Goal: Information Seeking & Learning: Learn about a topic

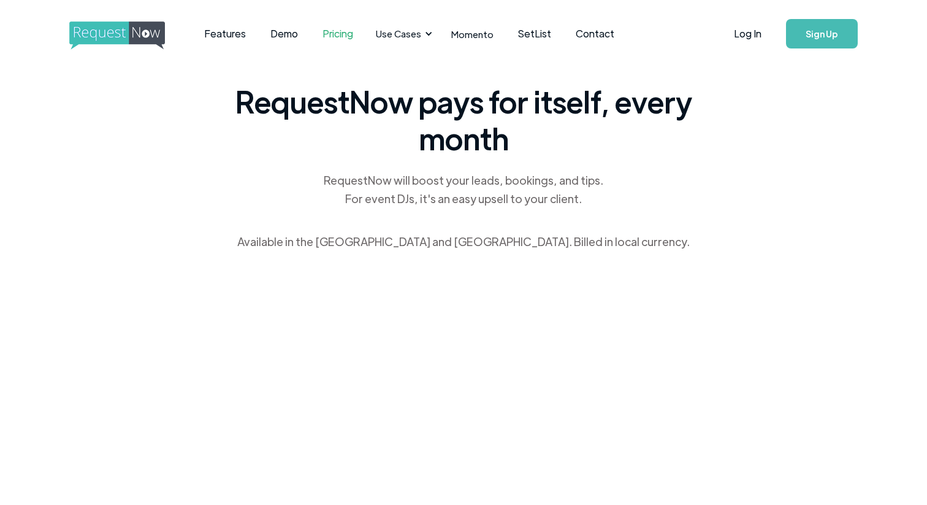
click at [248, 94] on span "RequestNow pays for itself, every month" at bounding box center [464, 120] width 466 height 74
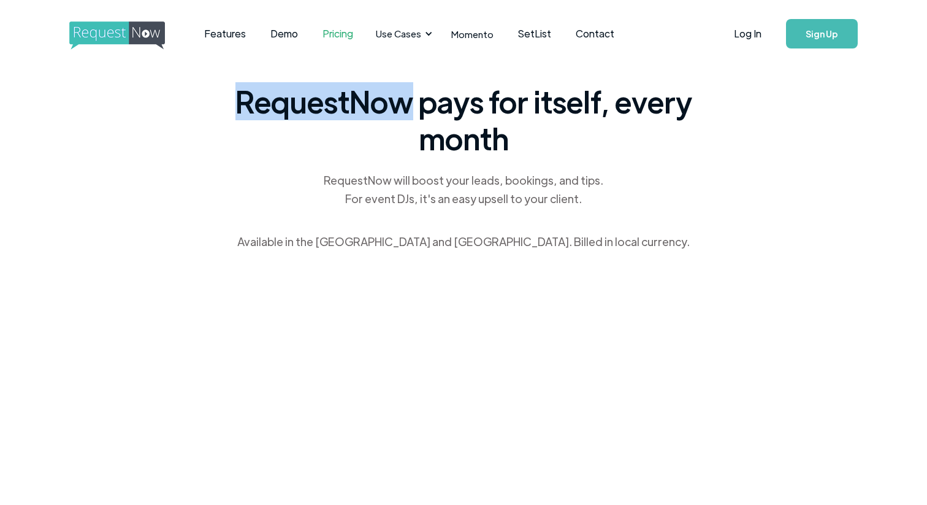
click at [248, 94] on span "RequestNow pays for itself, every month" at bounding box center [464, 120] width 466 height 74
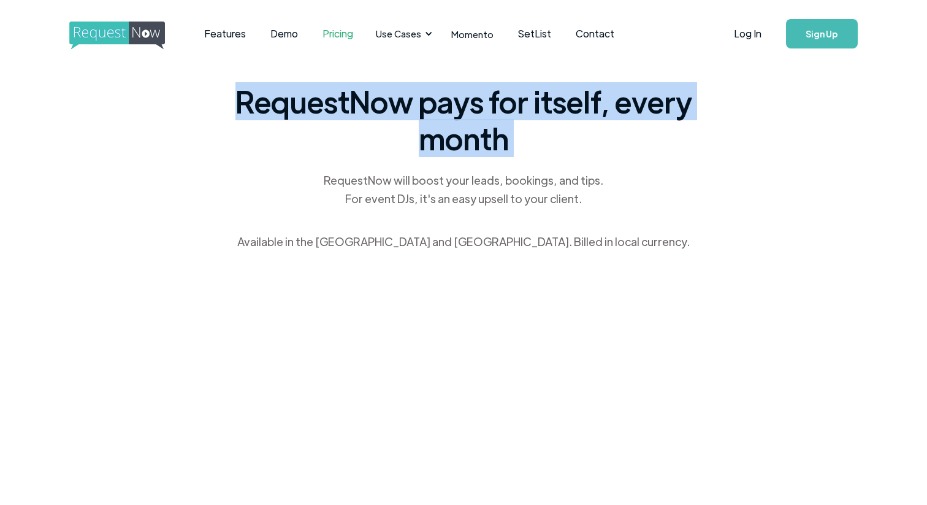
click at [248, 94] on span "RequestNow pays for itself, every month" at bounding box center [464, 120] width 466 height 74
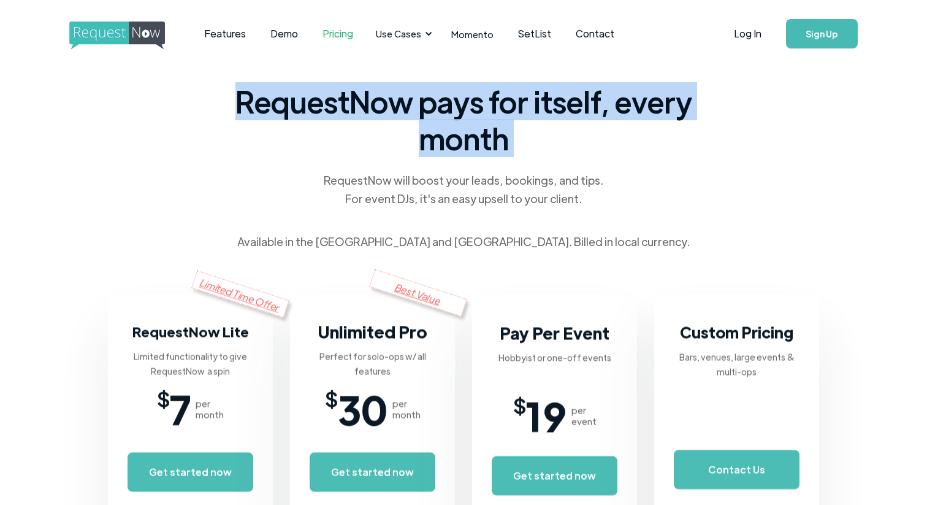
click at [356, 192] on div "RequestNow will boost your leads, bookings, and tips. For event DJs, it's an ea…" at bounding box center [463, 189] width 282 height 37
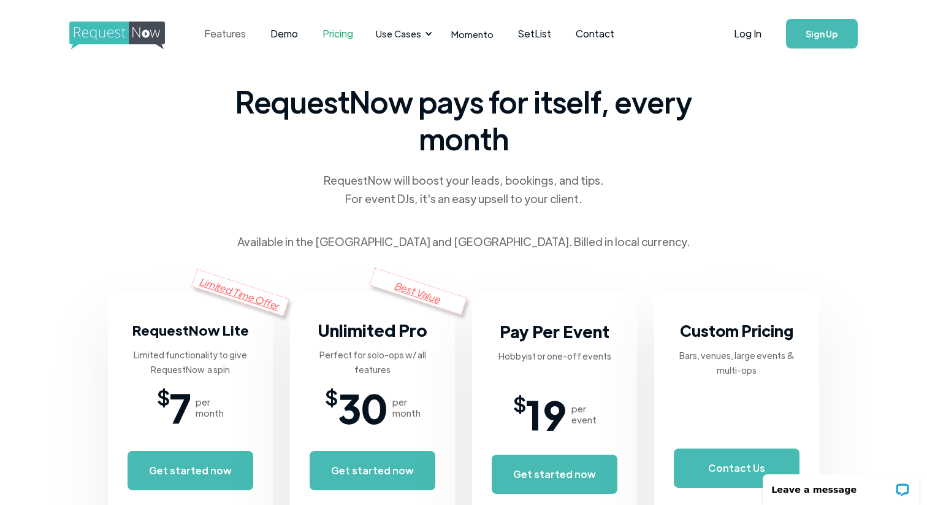
click at [227, 32] on link "Features" at bounding box center [225, 34] width 66 height 38
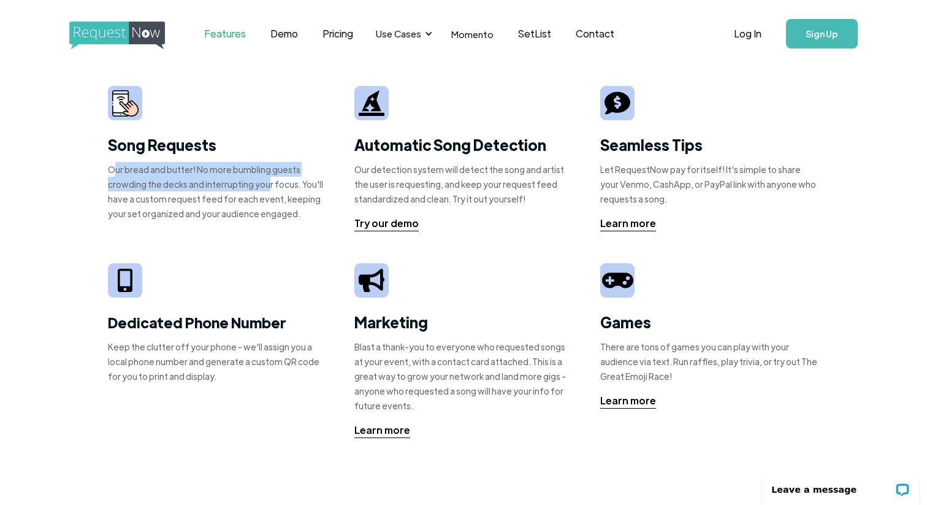
drag, startPoint x: 112, startPoint y: 172, endPoint x: 265, endPoint y: 184, distance: 153.7
click at [265, 184] on div "Our bread and butter! No more bumbling guests crowding the decks and interrupti…" at bounding box center [217, 191] width 219 height 59
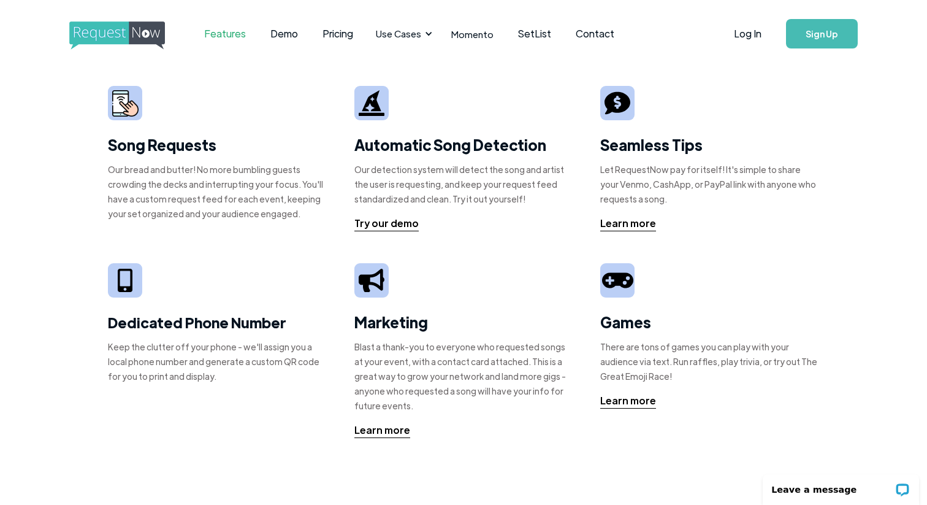
click at [139, 211] on div "Our bread and butter! No more bumbling guests crowding the decks and interrupti…" at bounding box center [217, 191] width 219 height 59
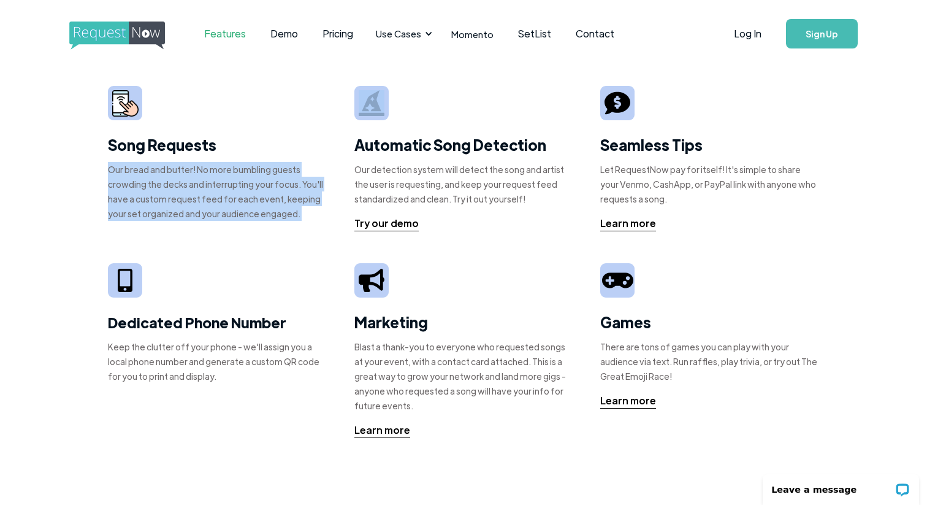
click at [139, 211] on div "Our bread and butter! No more bumbling guests crowding the decks and interrupti…" at bounding box center [217, 191] width 219 height 59
click at [187, 211] on div "Our bread and butter! No more bumbling guests crowding the decks and interrupti…" at bounding box center [217, 191] width 219 height 59
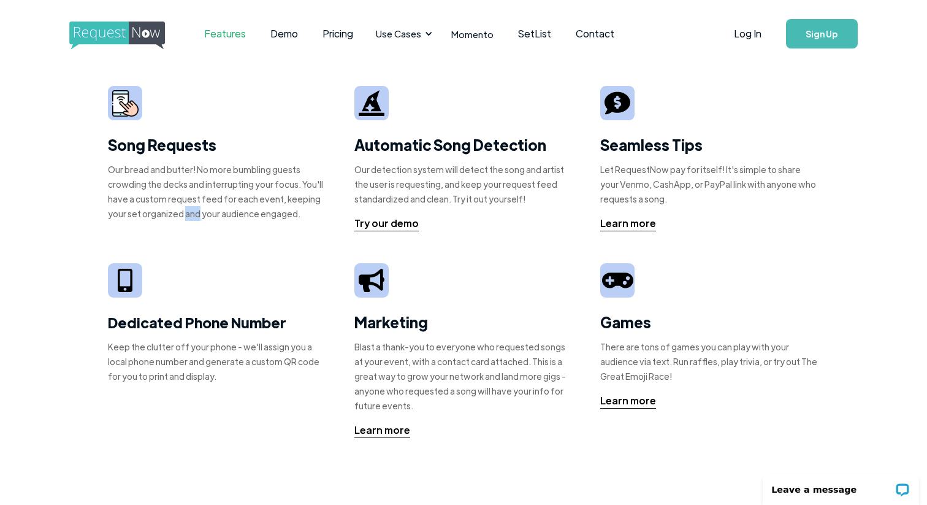
click at [187, 211] on div "Our bread and butter! No more bumbling guests crowding the decks and interrupti…" at bounding box center [217, 191] width 219 height 59
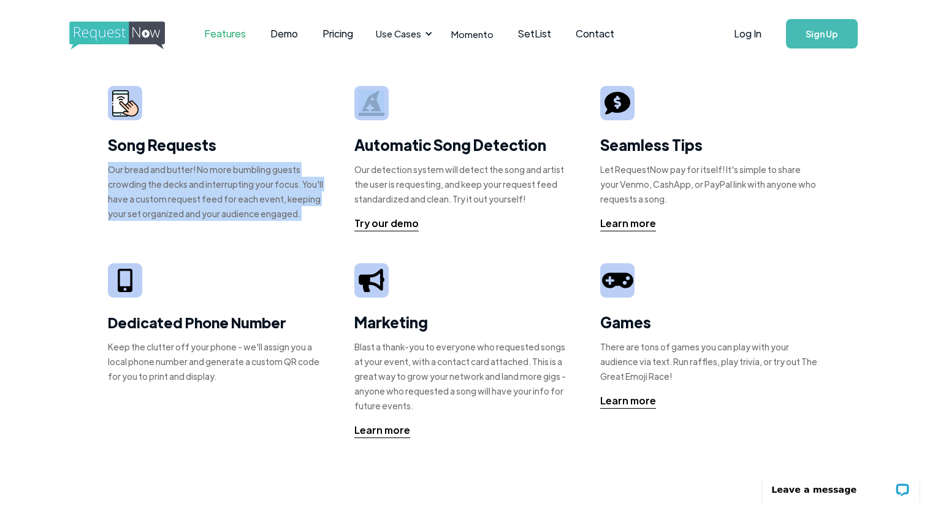
click at [187, 211] on div "Our bread and butter! No more bumbling guests crowding the decks and interrupti…" at bounding box center [217, 191] width 219 height 59
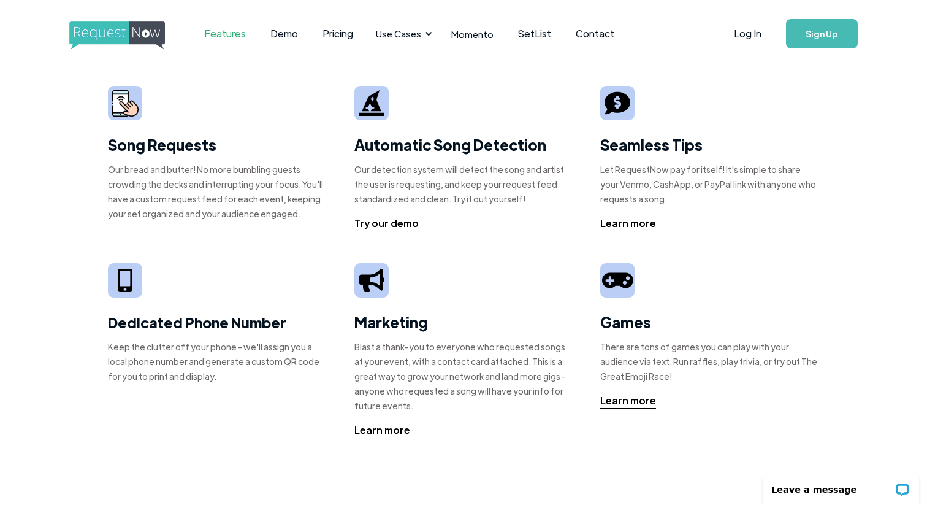
click at [375, 191] on div "Our detection system will detect the song and artist the user is requesting, an…" at bounding box center [463, 184] width 219 height 44
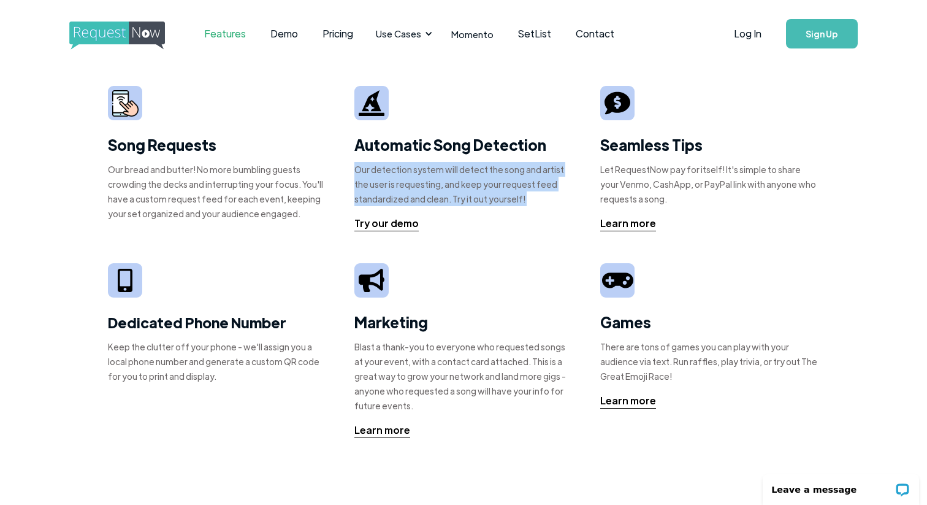
click at [375, 191] on div "Our detection system will detect the song and artist the user is requesting, an…" at bounding box center [463, 184] width 219 height 44
click at [461, 183] on div "Our detection system will detect the song and artist the user is requesting, an…" at bounding box center [463, 184] width 219 height 44
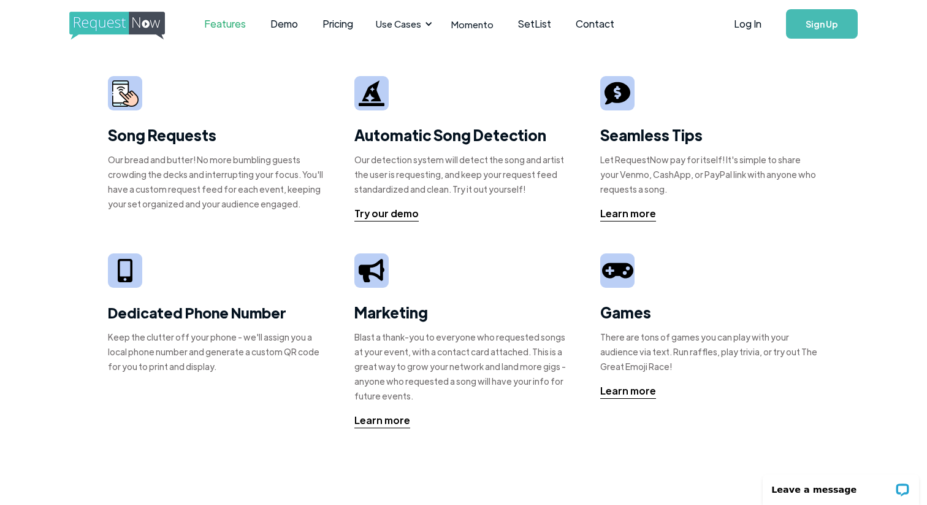
scroll to position [10, 0]
click at [725, 350] on div "There are tons of games you can play with your audience via text. Run raffles, …" at bounding box center [709, 351] width 219 height 44
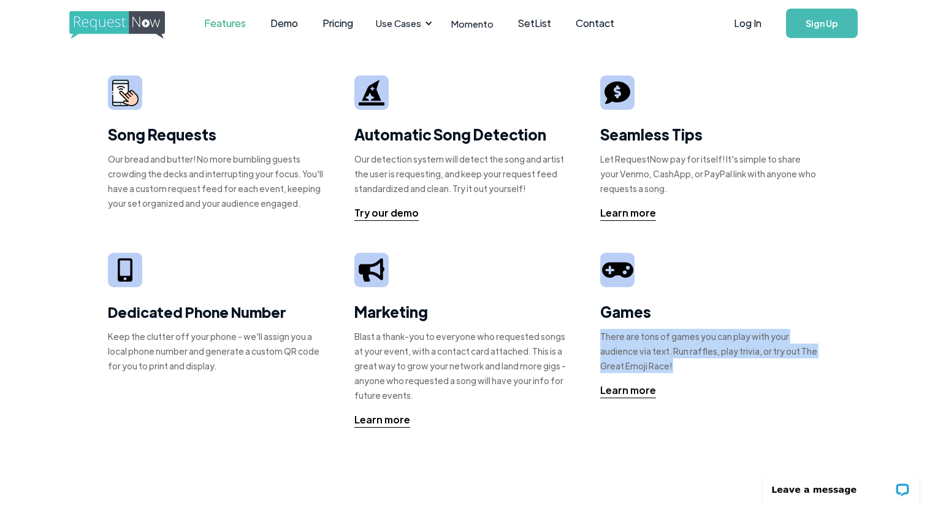
click at [725, 350] on div "There are tons of games you can play with your audience via text. Run raffles, …" at bounding box center [709, 351] width 219 height 44
click at [722, 373] on div "Games There are tons of games you can play with your audience via text. Run raf…" at bounding box center [709, 325] width 219 height 145
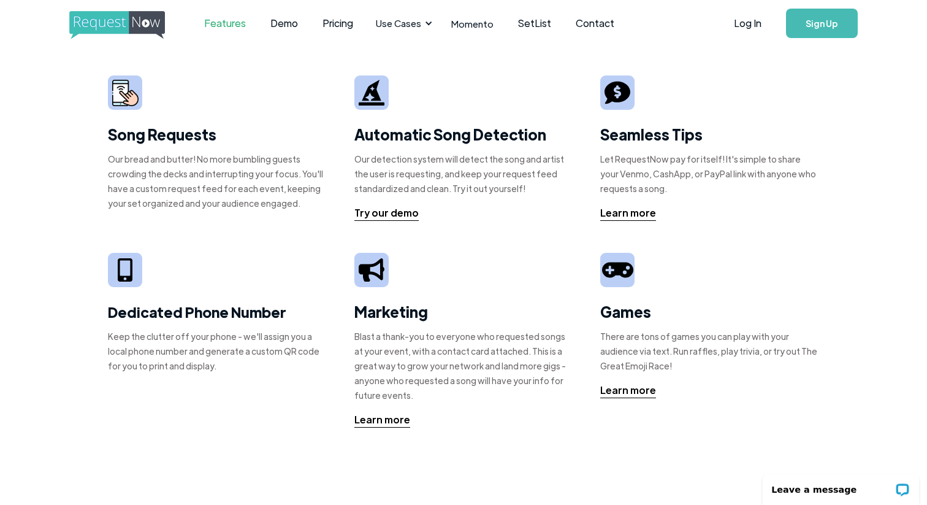
click at [703, 343] on div "There are tons of games you can play with your audience via text. Run raffles, …" at bounding box center [709, 351] width 219 height 44
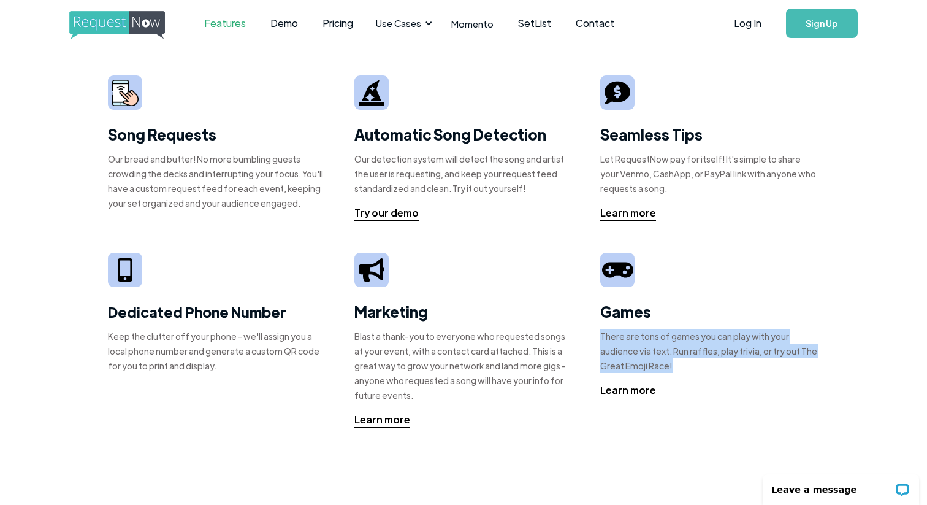
click at [703, 343] on div "There are tons of games you can play with your audience via text. Run raffles, …" at bounding box center [709, 351] width 219 height 44
click at [709, 367] on div "There are tons of games you can play with your audience via text. Run raffles, …" at bounding box center [709, 351] width 219 height 44
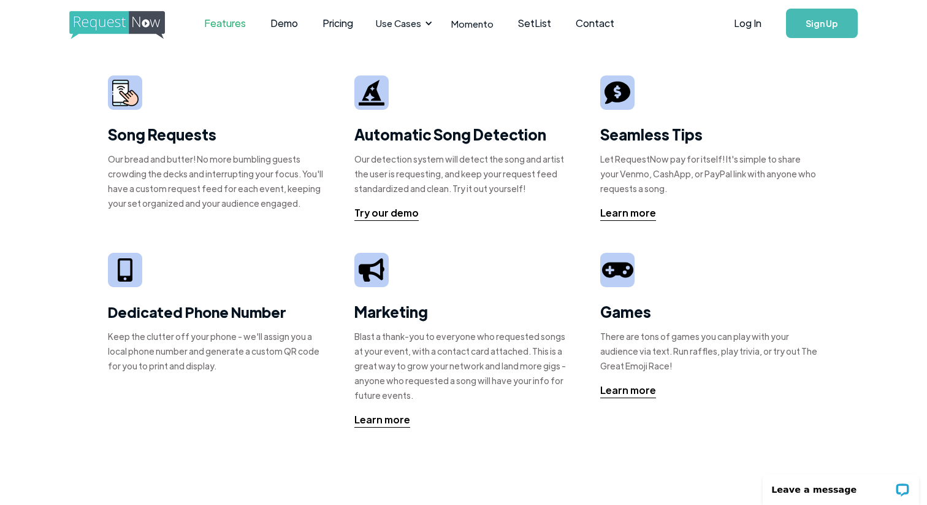
click at [709, 353] on div "There are tons of games you can play with your audience via text. Run raffles, …" at bounding box center [709, 351] width 219 height 44
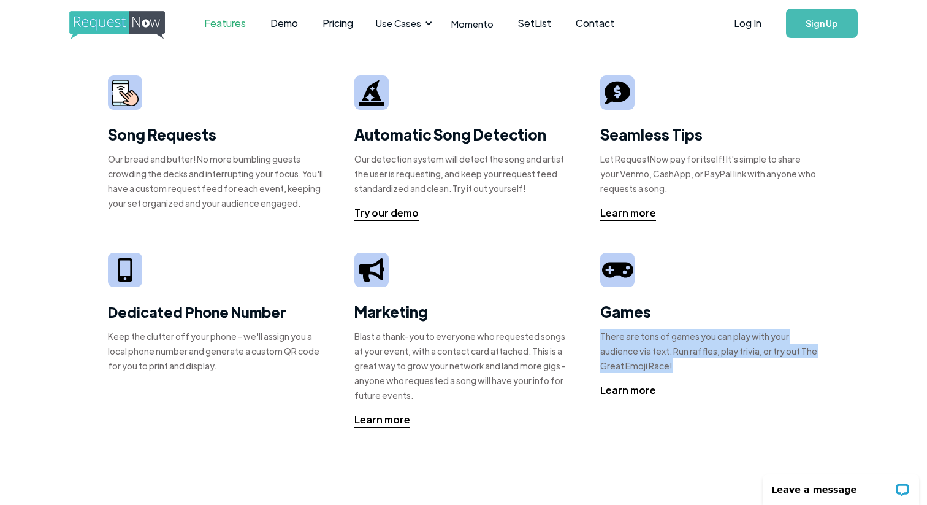
click at [709, 353] on div "There are tons of games you can play with your audience via text. Run raffles, …" at bounding box center [709, 351] width 219 height 44
click at [709, 371] on div "There are tons of games you can play with your audience via text. Run raffles, …" at bounding box center [709, 351] width 219 height 44
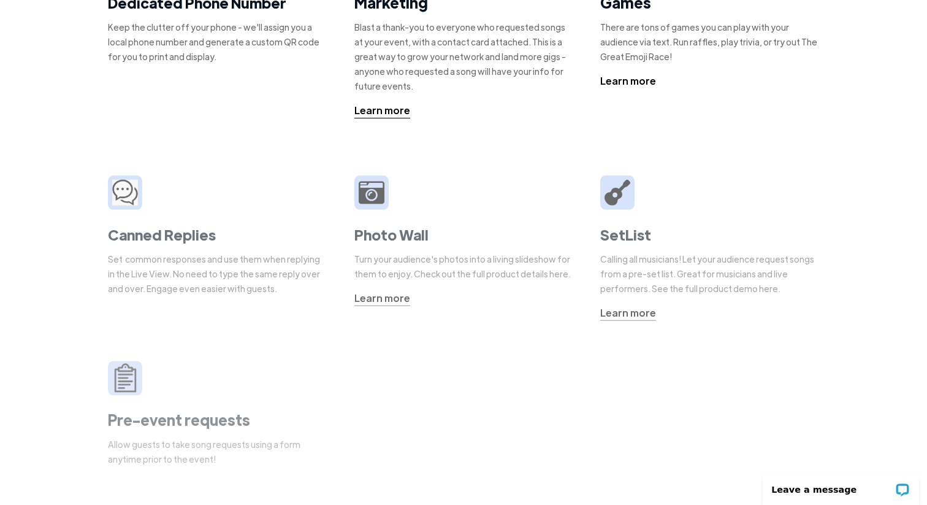
scroll to position [322, 0]
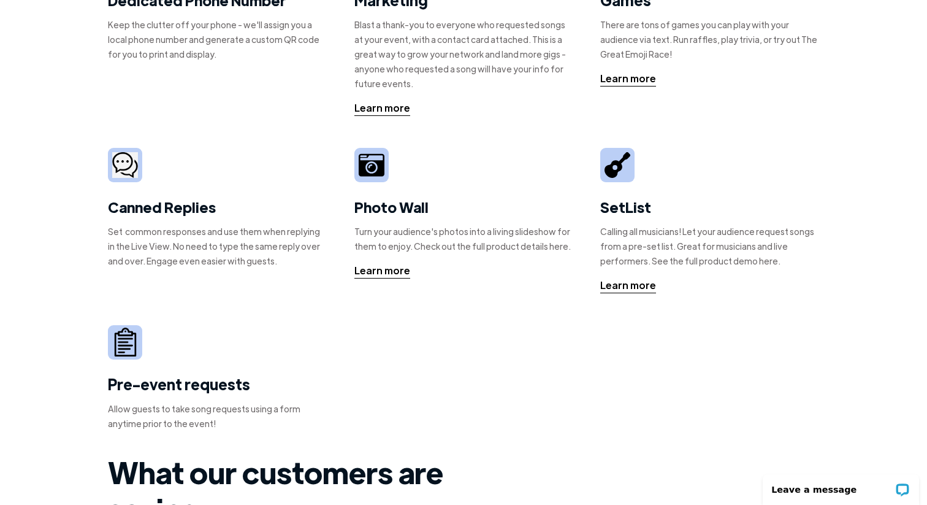
click at [192, 234] on div "Set common responses and use them when replying in the Live View. No need to ty…" at bounding box center [217, 246] width 219 height 44
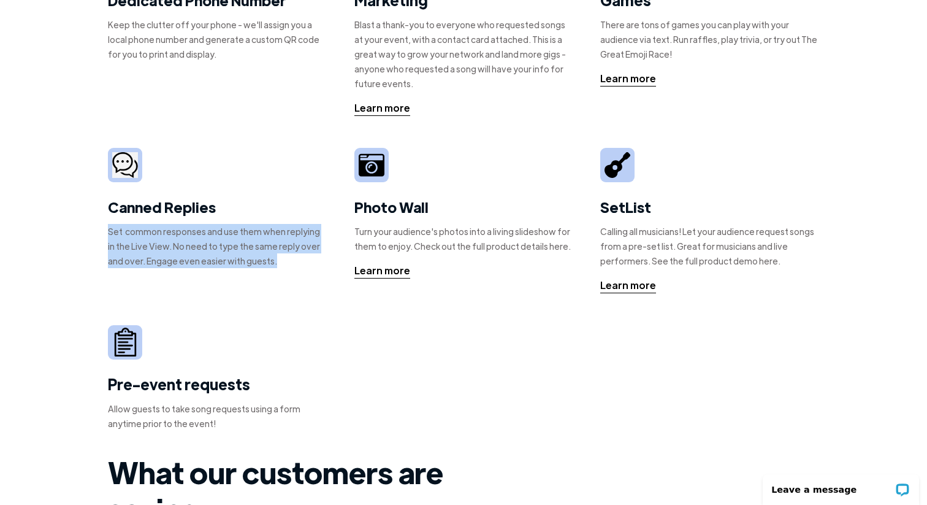
click at [192, 234] on div "Set common responses and use them when replying in the Live View. No need to ty…" at bounding box center [217, 246] width 219 height 44
click at [194, 246] on div "Set common responses and use them when replying in the Live View. No need to ty…" at bounding box center [217, 246] width 219 height 44
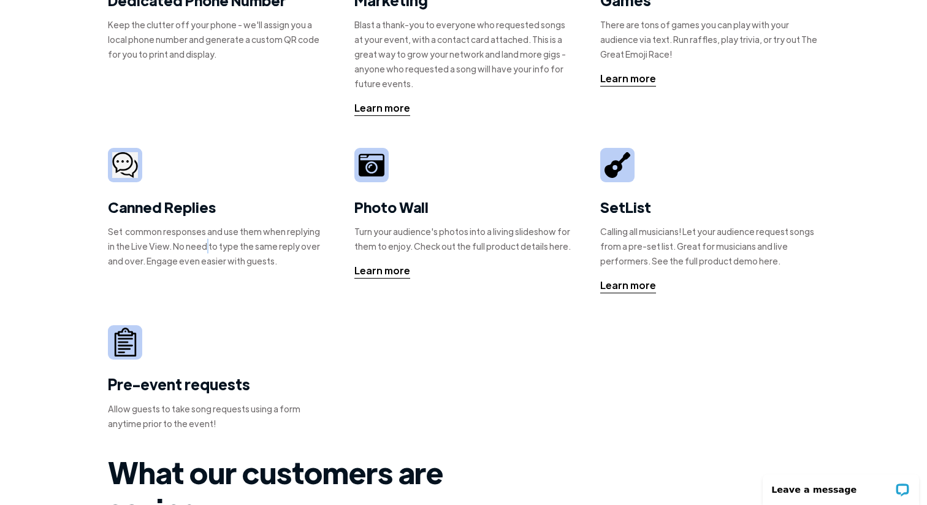
click at [194, 246] on div "Set common responses and use them when replying in the Live View. No need to ty…" at bounding box center [217, 246] width 219 height 44
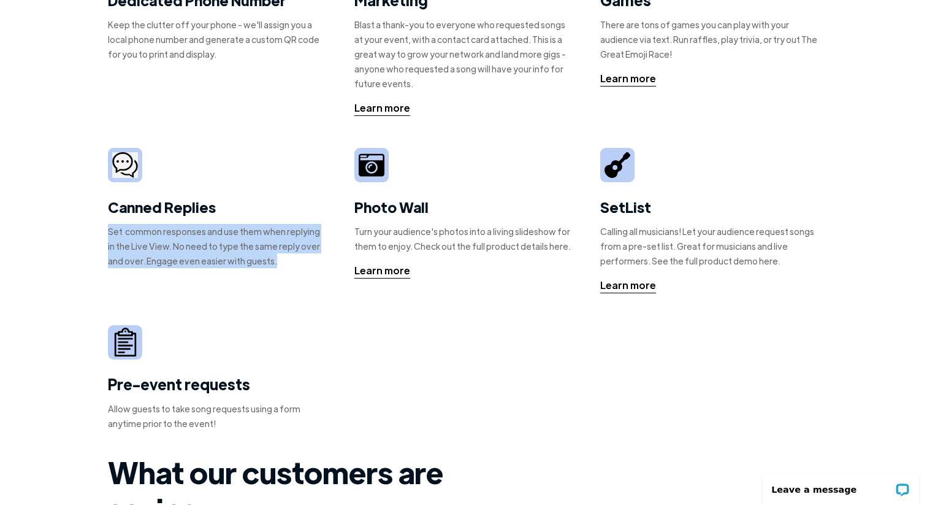
click at [194, 246] on div "Set common responses and use them when replying in the Live View. No need to ty…" at bounding box center [217, 246] width 219 height 44
click at [201, 276] on div "Canned Replies Set common responses and use them when replying in the Live View…" at bounding box center [217, 213] width 219 height 131
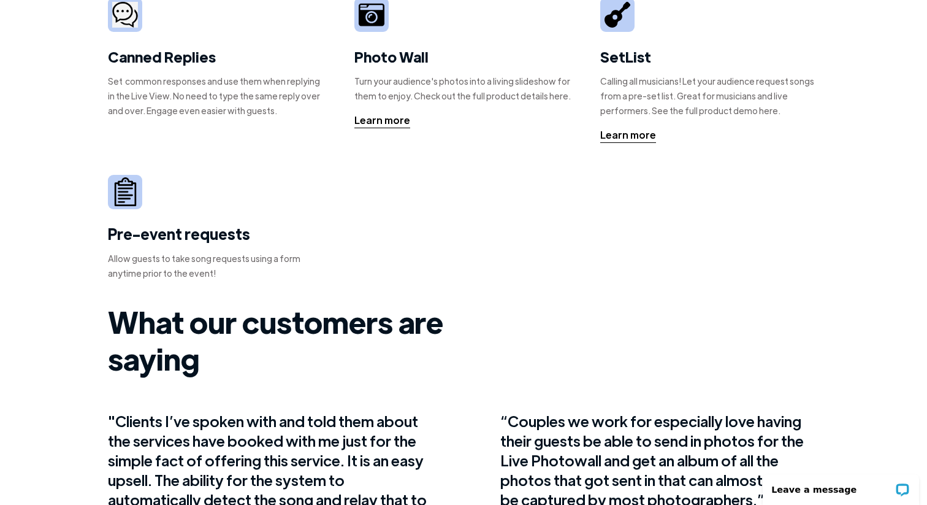
scroll to position [0, 0]
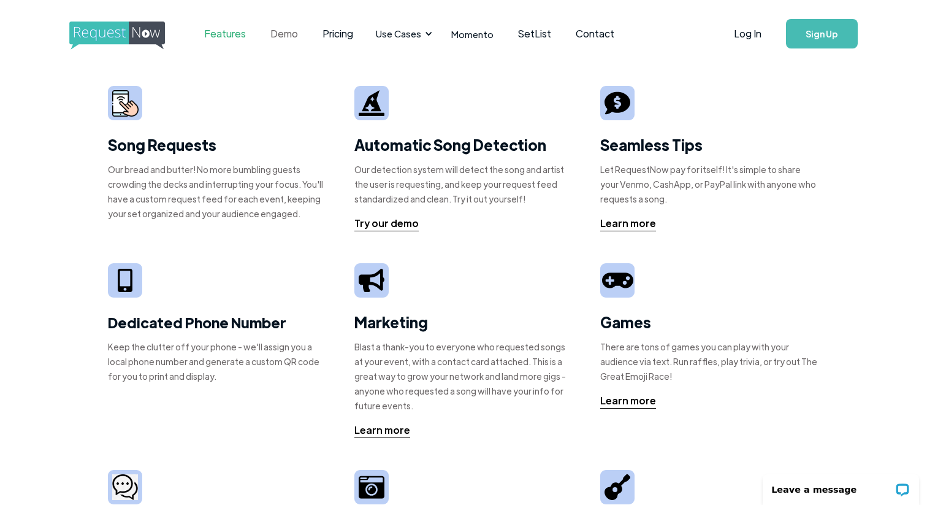
click at [284, 39] on link "Demo" at bounding box center [284, 34] width 52 height 38
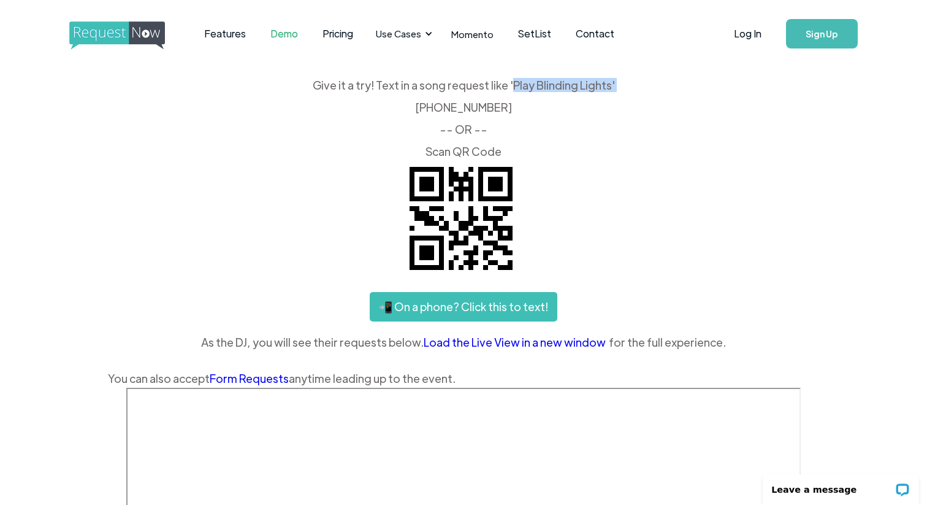
drag, startPoint x: 511, startPoint y: 87, endPoint x: 601, endPoint y: 96, distance: 90.6
click at [601, 96] on div "Give it a try! Text in a song request like 'Play Blinding Lights' ‍ [PHONE_NUMB…" at bounding box center [463, 118] width 711 height 77
click at [341, 34] on link "Pricing" at bounding box center [337, 34] width 55 height 38
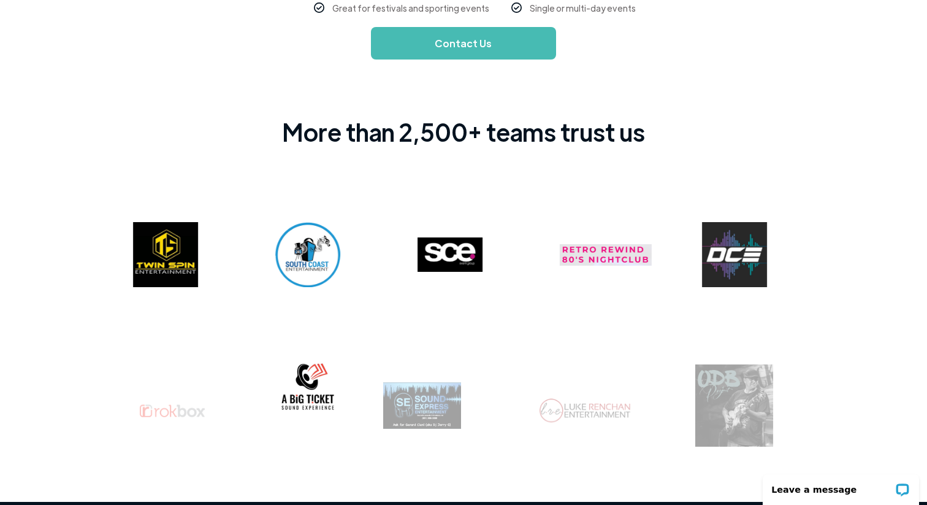
scroll to position [988, 0]
